Goal: Information Seeking & Learning: Learn about a topic

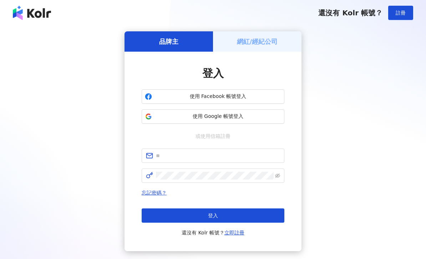
click at [243, 221] on button "登入" at bounding box center [213, 216] width 143 height 14
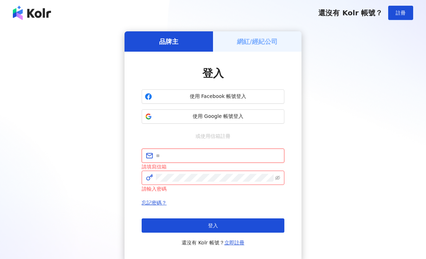
click at [255, 153] on input "text" at bounding box center [218, 156] width 124 height 8
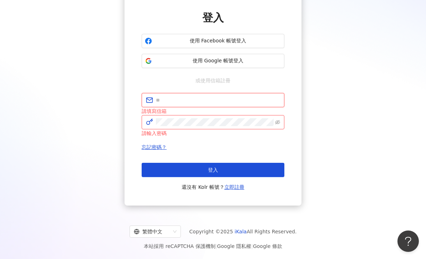
type input "**********"
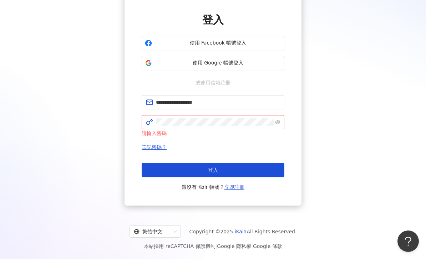
click at [233, 165] on button "登入" at bounding box center [213, 170] width 143 height 14
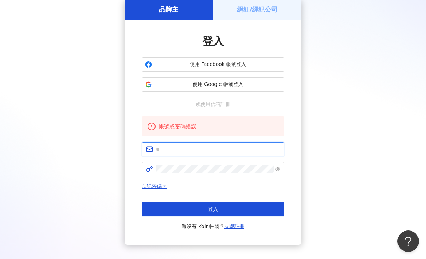
click at [221, 151] on input "text" at bounding box center [218, 150] width 124 height 8
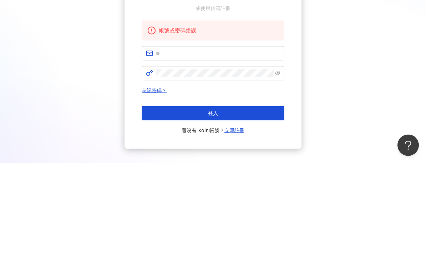
click at [349, 84] on div "品牌主 網紅/經紀公司 登入 使用 Facebook 帳號登入 使用 Google 帳號登入 或使用信箱註冊 帳號或密碼錯誤 忘記密碼？ 登入 還沒有 Kol…" at bounding box center [213, 122] width 409 height 246
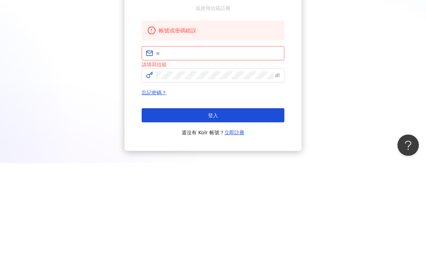
scroll to position [71, 0]
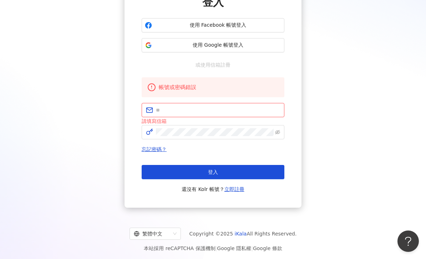
click at [265, 48] on span "使用 Google 帳號登入" at bounding box center [218, 45] width 126 height 7
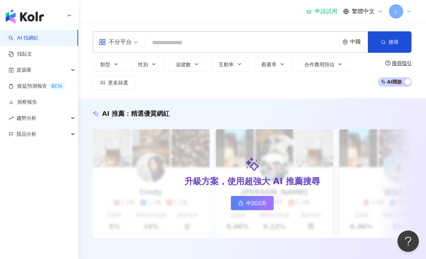
click at [37, 105] on link "洞察報告" at bounding box center [23, 102] width 29 height 7
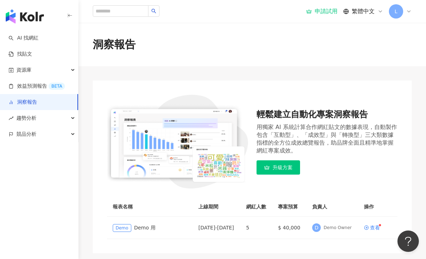
click at [37, 99] on link "洞察報告" at bounding box center [23, 102] width 29 height 7
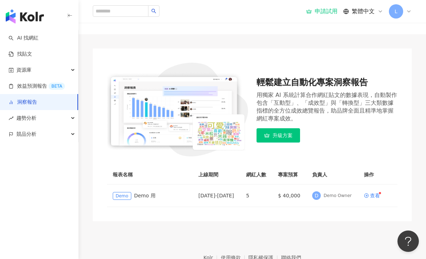
click at [26, 75] on span "資源庫" at bounding box center [23, 70] width 15 height 16
click at [23, 69] on span "資源庫" at bounding box center [23, 70] width 15 height 16
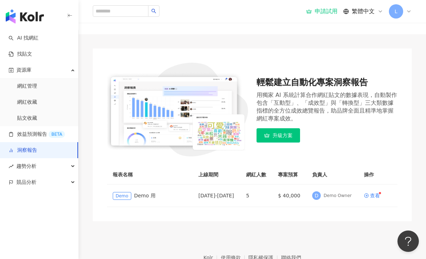
click at [27, 83] on link "網紅管理" at bounding box center [27, 86] width 20 height 7
click at [26, 86] on link "網紅管理" at bounding box center [27, 86] width 20 height 7
click at [18, 36] on link "AI 找網紅" at bounding box center [24, 38] width 30 height 7
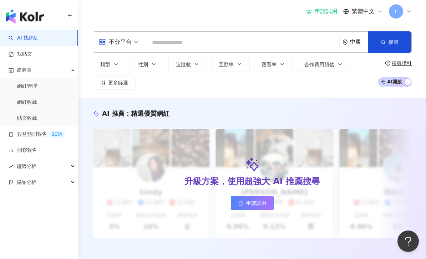
click at [24, 86] on link "網紅管理" at bounding box center [27, 86] width 20 height 7
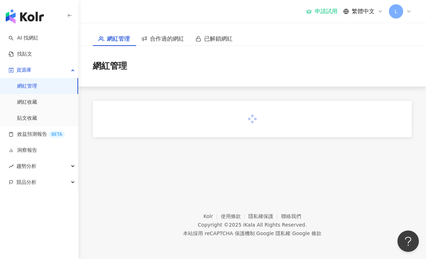
click at [28, 68] on span "資源庫" at bounding box center [23, 70] width 15 height 16
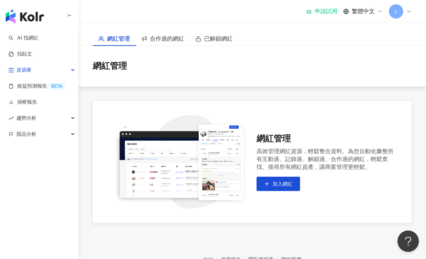
click at [285, 183] on span "加入網紅" at bounding box center [283, 184] width 20 height 6
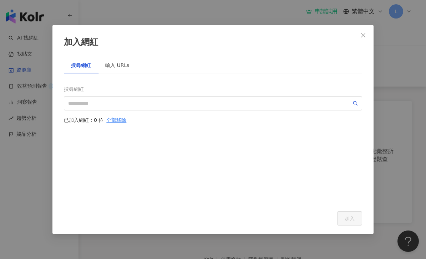
click at [365, 63] on div "加入網紅 搜尋網紅 輸入 URLs 搜尋網紅 已加入網紅：0 位 全部移除 加入" at bounding box center [212, 129] width 321 height 209
click at [363, 65] on div "加入網紅 搜尋網紅 輸入 URLs 搜尋網紅 已加入網紅：0 位 全部移除 加入" at bounding box center [212, 129] width 321 height 209
click at [364, 64] on div "加入網紅 搜尋網紅 輸入 URLs 搜尋網紅 已加入網紅：0 位 全部移除 加入" at bounding box center [212, 129] width 321 height 209
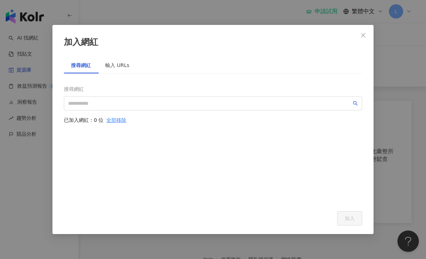
click at [363, 65] on div "加入網紅 搜尋網紅 輸入 URLs 搜尋網紅 已加入網紅：0 位 全部移除 加入" at bounding box center [212, 129] width 321 height 209
click at [362, 68] on div "加入網紅 搜尋網紅 輸入 URLs 搜尋網紅 已加入網紅：0 位 全部移除 加入" at bounding box center [212, 129] width 321 height 209
click at [24, 56] on div "加入網紅 搜尋網紅 輸入 URLs 搜尋網紅 已加入網紅：0 位 全部移除 加入" at bounding box center [213, 129] width 426 height 259
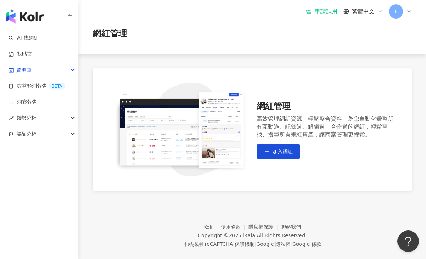
click at [31, 35] on link "AI 找網紅" at bounding box center [24, 38] width 30 height 7
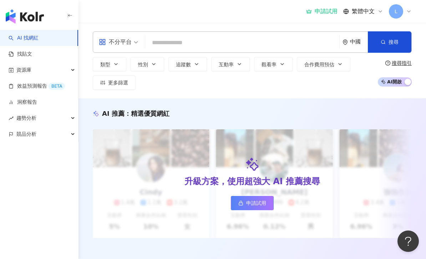
click at [24, 16] on img "button" at bounding box center [25, 16] width 38 height 14
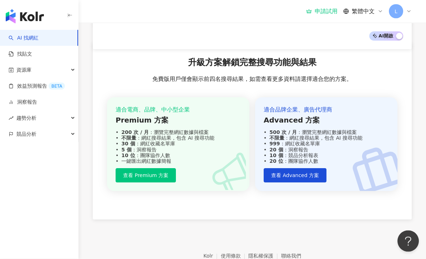
scroll to position [709, 0]
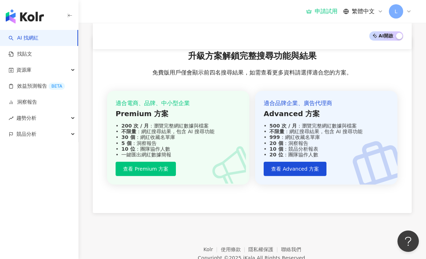
click at [17, 19] on img "button" at bounding box center [25, 16] width 38 height 14
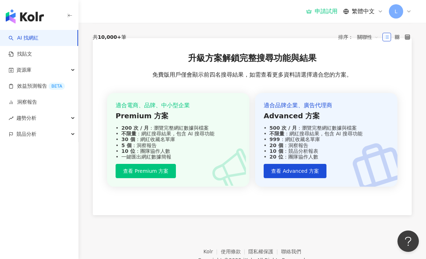
scroll to position [0, 0]
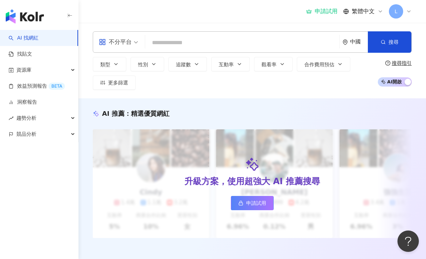
click at [29, 259] on html "AI 找網紅 找貼文 資源庫 效益預測報告 BETA 洞察報告 趨勢分析 競品分析 申請試用 繁體中文 L 不分平台 中國 搜尋 類型 性別 追蹤數 互動率 …" at bounding box center [213, 129] width 426 height 259
click at [34, 116] on span "趨勢分析" at bounding box center [26, 118] width 20 height 16
click at [33, 132] on link "Hashtag 排行" at bounding box center [33, 134] width 32 height 7
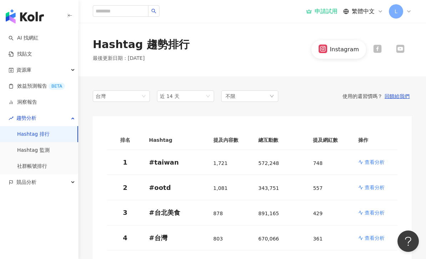
click at [47, 166] on link "社群帳號排行" at bounding box center [32, 166] width 30 height 7
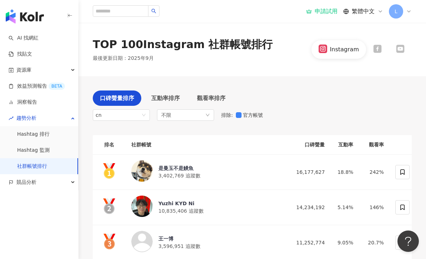
click at [113, 116] on span "cn" at bounding box center [121, 115] width 51 height 11
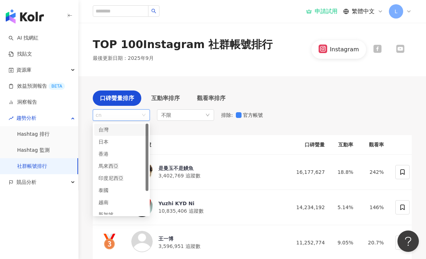
scroll to position [30, 0]
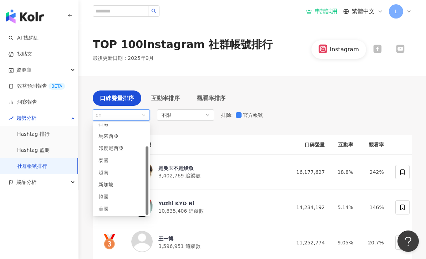
click at [106, 157] on div "泰國" at bounding box center [109, 161] width 23 height 8
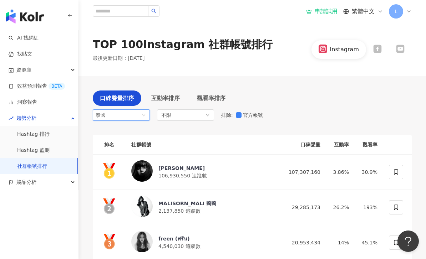
click at [158, 92] on div "互動率排序" at bounding box center [165, 98] width 43 height 15
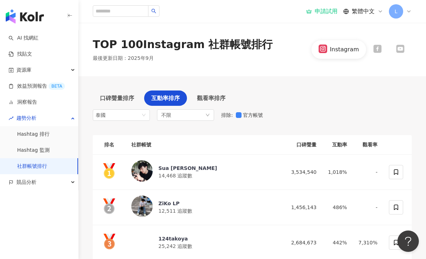
click at [117, 102] on div "口碑聲量排序" at bounding box center [117, 98] width 49 height 15
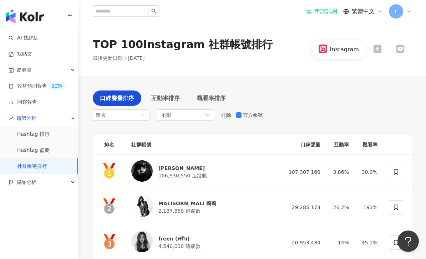
click at [206, 115] on icon "down" at bounding box center [208, 115] width 4 height 4
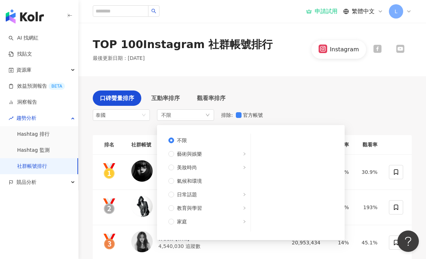
click at [225, 162] on label "美妝時尚" at bounding box center [207, 168] width 86 height 14
click at [302, 95] on div "口碑聲量排序 互動率排序 觀看率排序 泰國 id th vn 香港 馬來西亞 印度尼西亞 泰國 越南 新加坡 韓國 美國 不限 不限 藝術與娛樂 美妝時尚 氣…" at bounding box center [252, 108] width 319 height 34
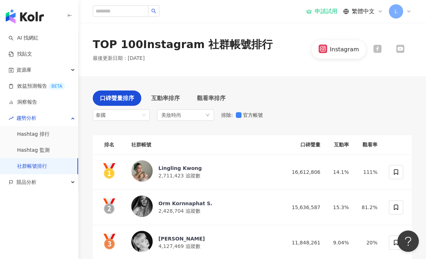
click at [174, 117] on span "美妝時尚" at bounding box center [171, 115] width 20 height 8
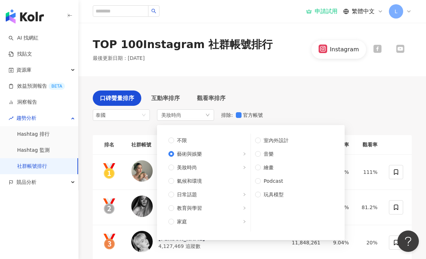
click at [366, 107] on div "口碑聲量排序 互動率排序 觀看率排序 泰國 id th vn 香港 馬來西亞 印度尼西亞 泰國 越南 新加坡 韓國 美國 美妝時尚 不限 藝術與娛樂 美妝時尚…" at bounding box center [252, 108] width 319 height 34
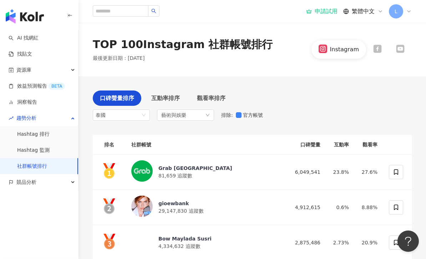
scroll to position [6, 0]
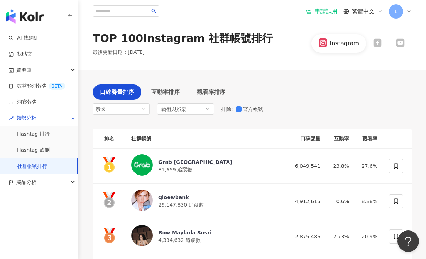
click at [167, 112] on span "藝術與娛樂" at bounding box center [173, 109] width 25 height 8
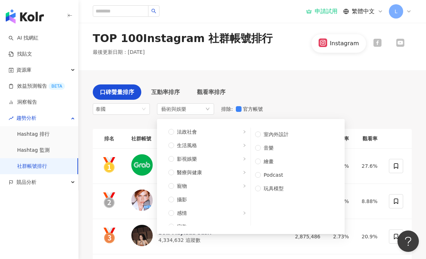
scroll to position [151, 0]
click at [234, 163] on span "影視娛樂" at bounding box center [210, 160] width 72 height 8
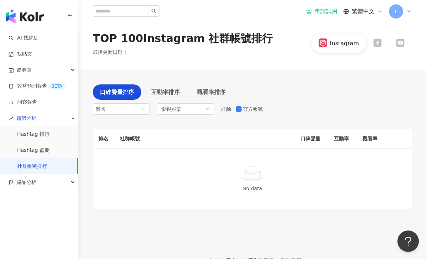
click at [187, 108] on div "影視娛樂" at bounding box center [185, 108] width 57 height 11
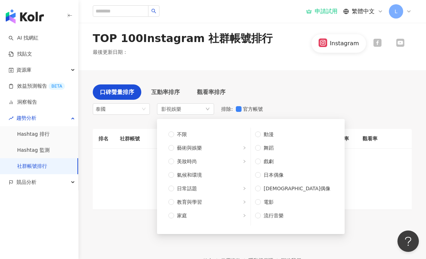
click at [224, 161] on span "美妝時尚" at bounding box center [210, 162] width 72 height 8
click at [301, 82] on div "口碑聲量排序 互動率排序 觀看率排序 泰國 id th vn 香港 馬來西亞 印度尼西亞 泰國 越南 新加坡 韓國 美國 影視娛樂 不限 藝術與娛樂 美妝時尚…" at bounding box center [252, 147] width 319 height 154
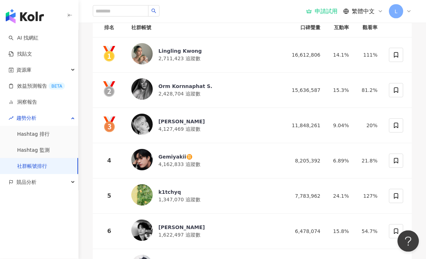
scroll to position [117, 0]
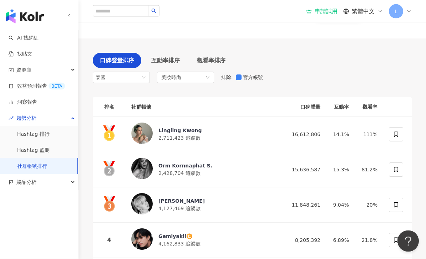
click at [209, 77] on icon "down" at bounding box center [208, 78] width 4 height 4
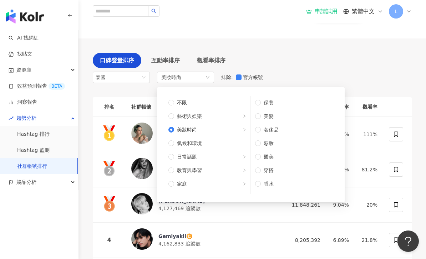
click at [227, 96] on label "不限" at bounding box center [207, 103] width 86 height 14
click at [299, 53] on div "口碑聲量排序 互動率排序 觀看率排序 泰國 id th vn 香港 馬來西亞 印度尼西亞 泰國 越南 新加坡 韓國 美國 美妝時尚 不限 藝術與娛樂 美妝時尚…" at bounding box center [252, 70] width 319 height 34
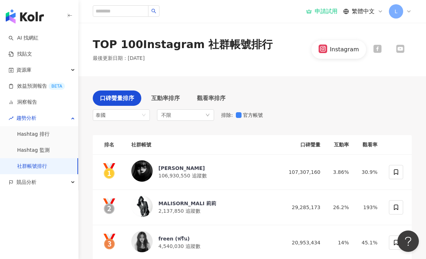
click at [174, 91] on div "互動率排序" at bounding box center [165, 98] width 43 height 15
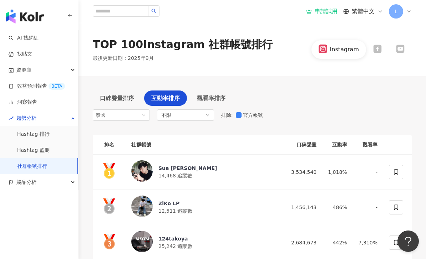
click at [220, 100] on span "觀看率排序" at bounding box center [211, 98] width 29 height 9
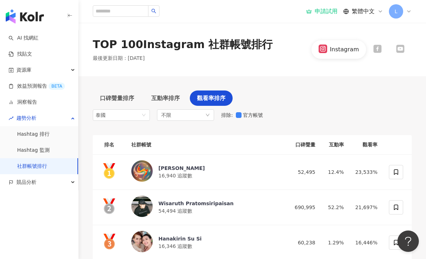
click at [126, 98] on span "口碑聲量排序" at bounding box center [117, 98] width 34 height 9
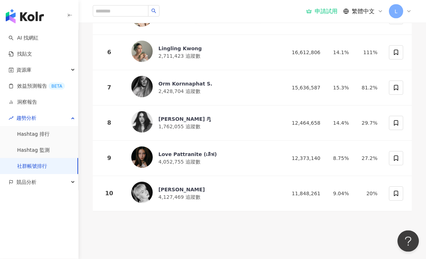
scroll to position [319, 0]
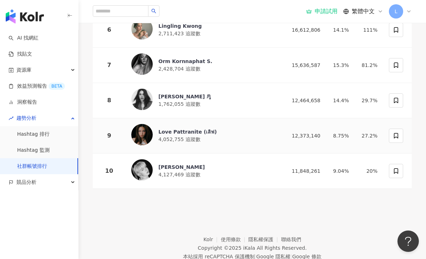
click at [348, 145] on td "8.75%" at bounding box center [340, 135] width 29 height 35
click at [196, 131] on div "Love Pattranite (เลิฟ)" at bounding box center [187, 131] width 59 height 7
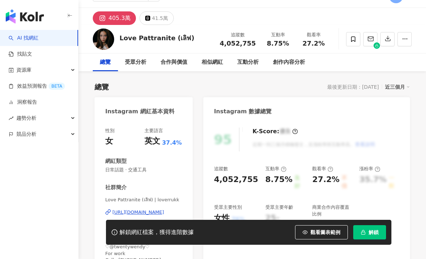
scroll to position [58, 0]
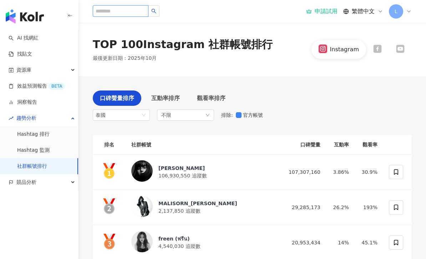
click at [108, 11] on input "search" at bounding box center [121, 10] width 56 height 11
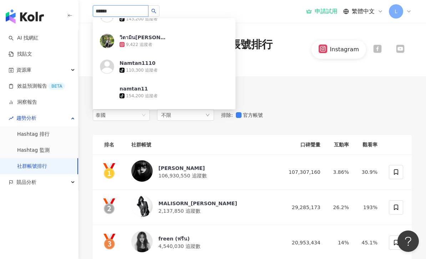
scroll to position [455, 0]
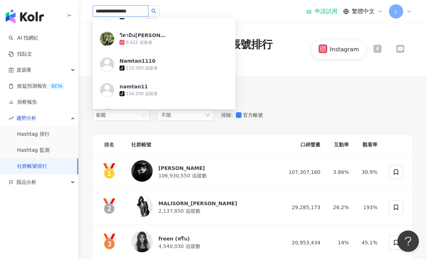
type input "**********"
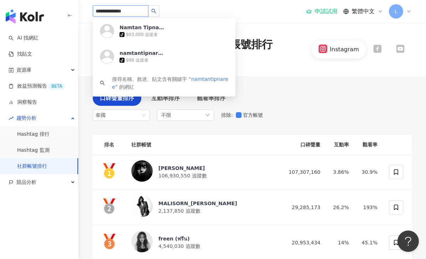
click at [156, 12] on icon "search" at bounding box center [153, 11] width 5 height 5
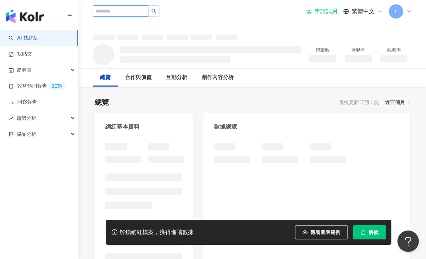
click at [107, 10] on input "search" at bounding box center [121, 10] width 56 height 11
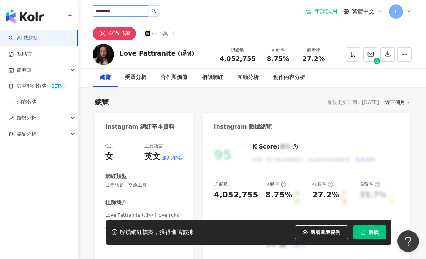
type input "******"
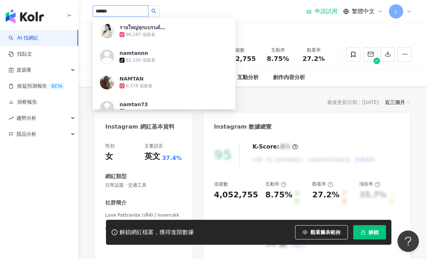
click at [159, 15] on button "button" at bounding box center [153, 10] width 11 height 11
click at [159, 14] on button "button" at bounding box center [153, 10] width 11 height 11
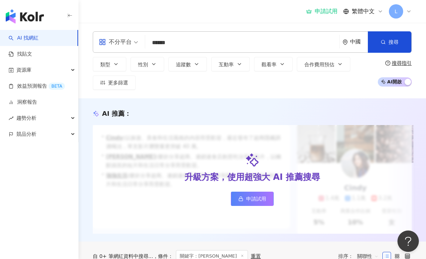
click at [165, 10] on div "申請試用 繁體中文 L" at bounding box center [252, 11] width 319 height 23
click at [134, 46] on span "不分平台" at bounding box center [118, 41] width 39 height 11
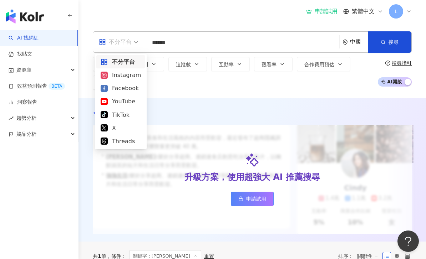
click at [118, 75] on div "Instagram" at bounding box center [121, 75] width 40 height 9
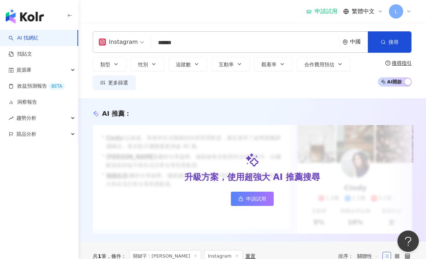
click at [354, 41] on div "中國" at bounding box center [359, 42] width 18 height 6
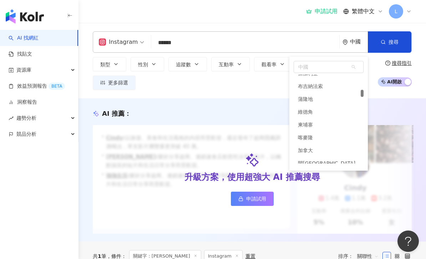
click at [328, 69] on span "中國" at bounding box center [328, 66] width 69 height 11
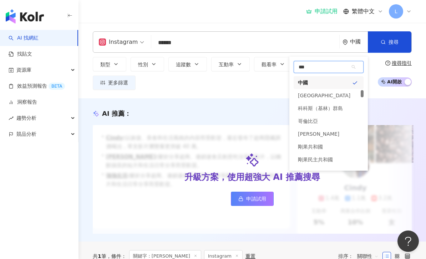
scroll to position [0, 0]
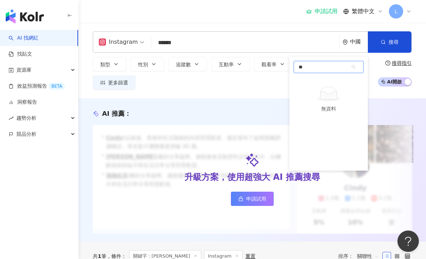
click at [358, 65] on input "**" at bounding box center [328, 66] width 69 height 11
click at [354, 66] on input "**" at bounding box center [328, 66] width 69 height 11
type input "*"
click at [324, 80] on div "泰國" at bounding box center [329, 81] width 70 height 13
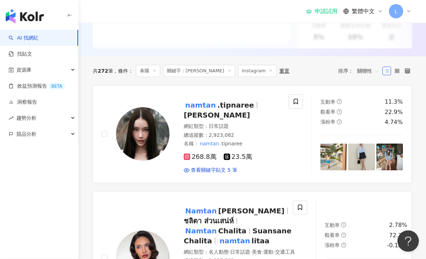
scroll to position [186, 0]
click at [157, 145] on img at bounding box center [143, 134] width 54 height 54
